Goal: Task Accomplishment & Management: Manage account settings

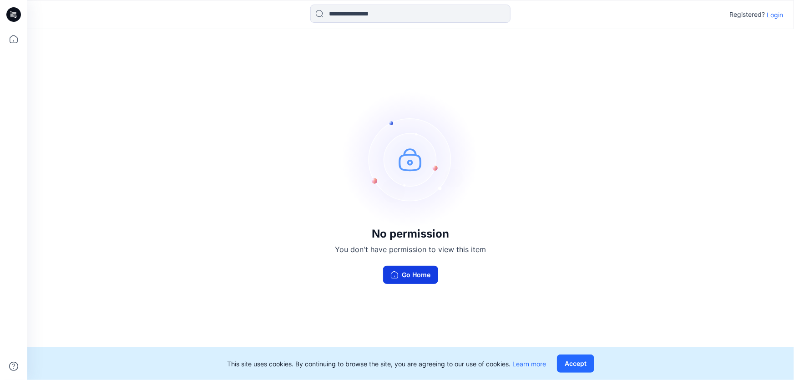
click at [410, 274] on button "Go Home" at bounding box center [410, 275] width 55 height 18
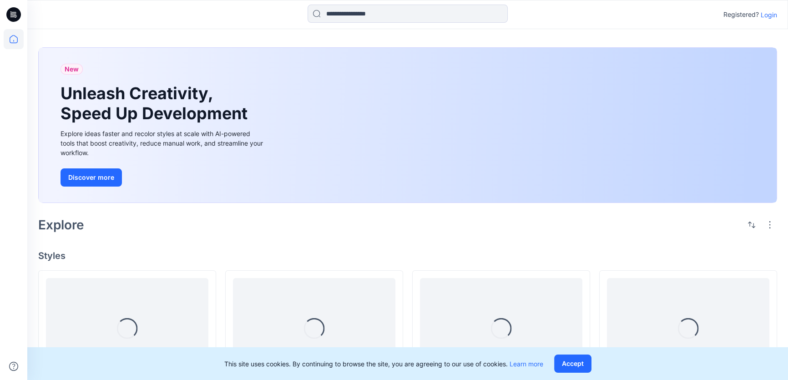
click at [458, 228] on div "Explore" at bounding box center [407, 225] width 739 height 22
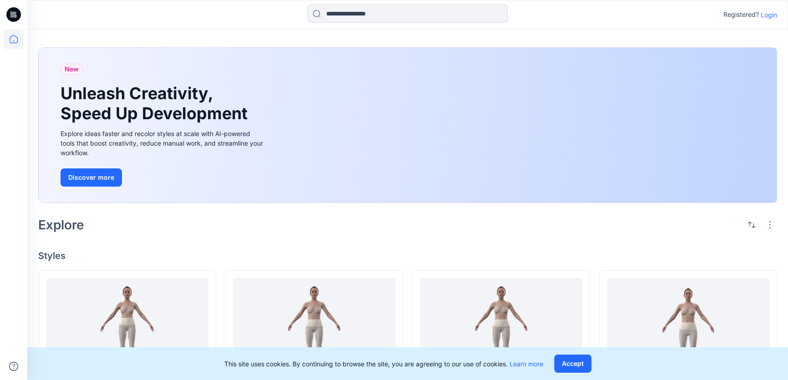
click at [768, 14] on p "Login" at bounding box center [768, 15] width 16 height 10
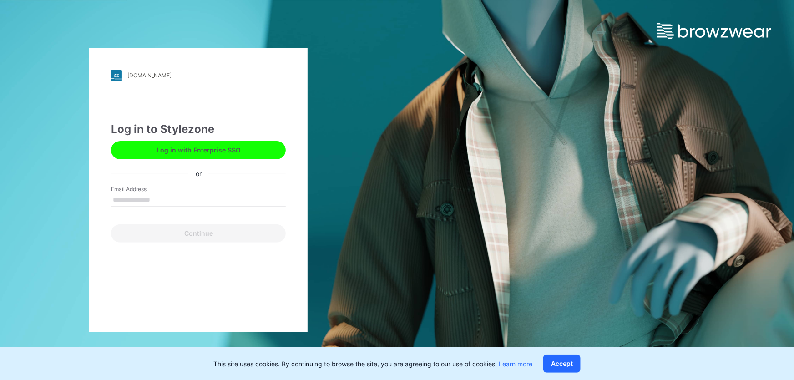
click at [147, 198] on input "Email Address" at bounding box center [198, 200] width 175 height 14
click at [270, 194] on input "Email Address" at bounding box center [198, 200] width 175 height 14
click at [373, 109] on div "vtgarment.stylezone.com Loading... Log in to Stylezone Log in with Enterprise S…" at bounding box center [198, 190] width 397 height 380
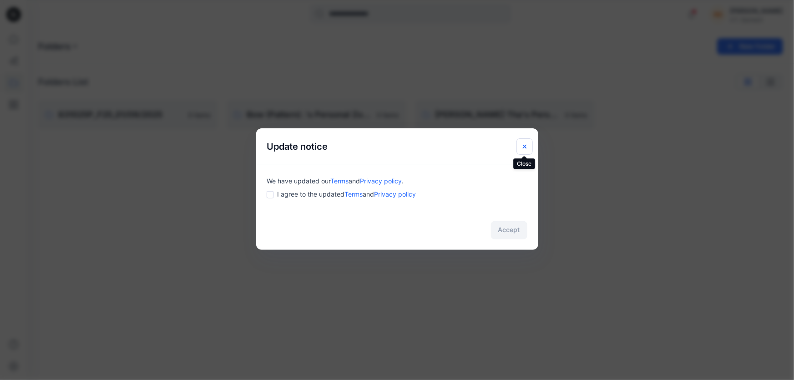
click at [524, 145] on icon "Close" at bounding box center [524, 146] width 7 height 7
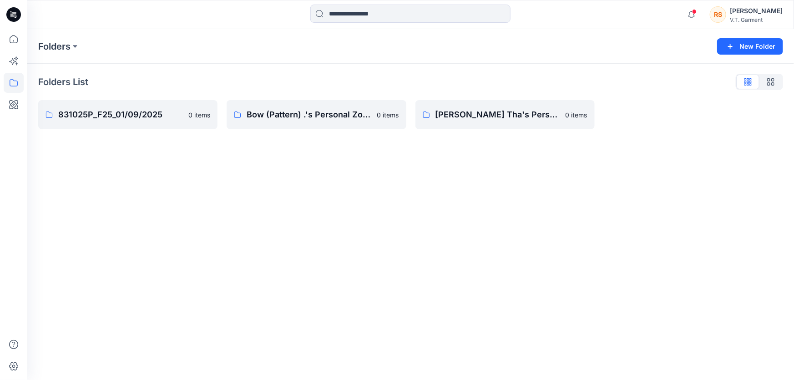
click at [279, 217] on div "Folders New Folder Folders List 831025P_F25_01/09/2025 0 items Bow (Pattern) .'…" at bounding box center [410, 204] width 766 height 351
